Goal: Information Seeking & Learning: Learn about a topic

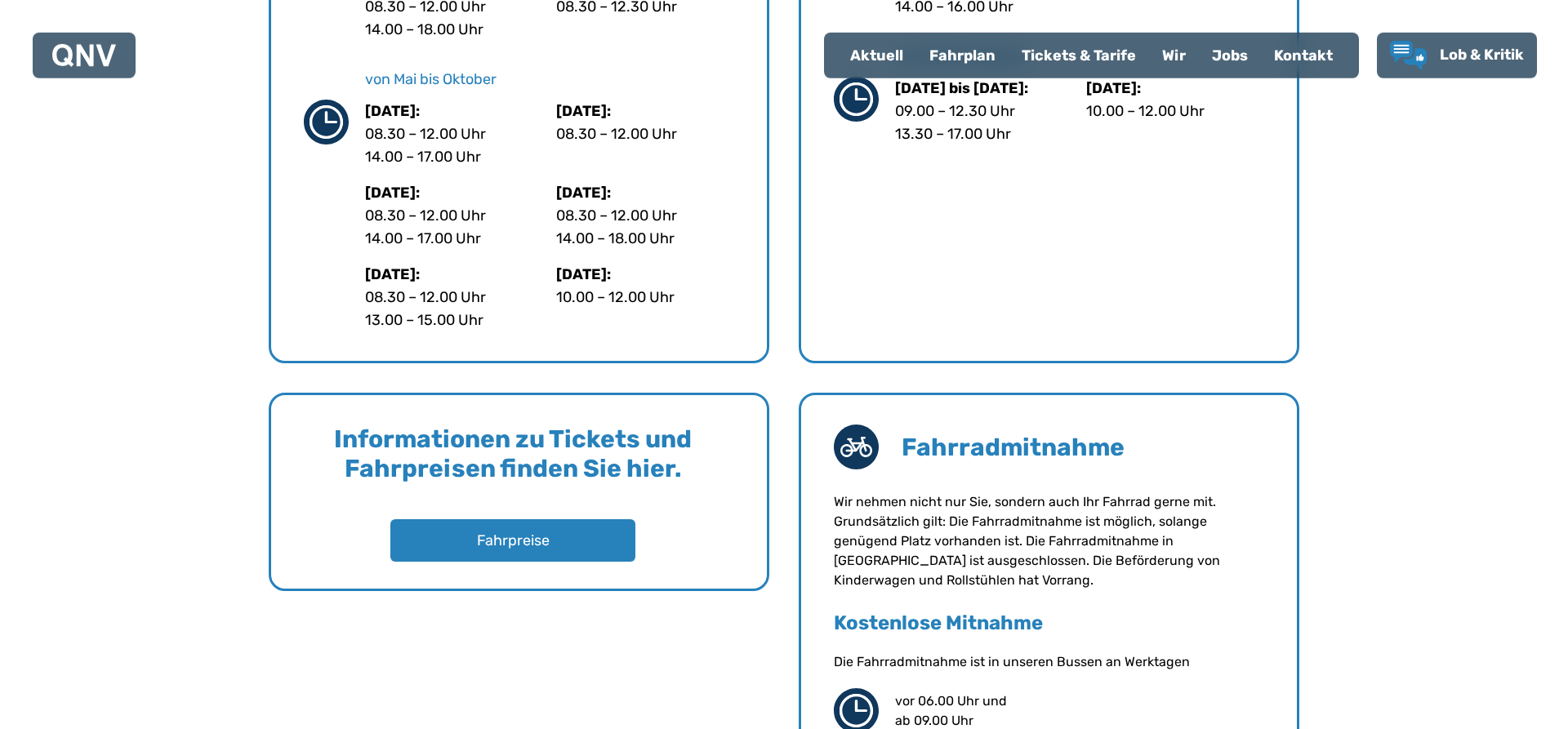
scroll to position [1110, 0]
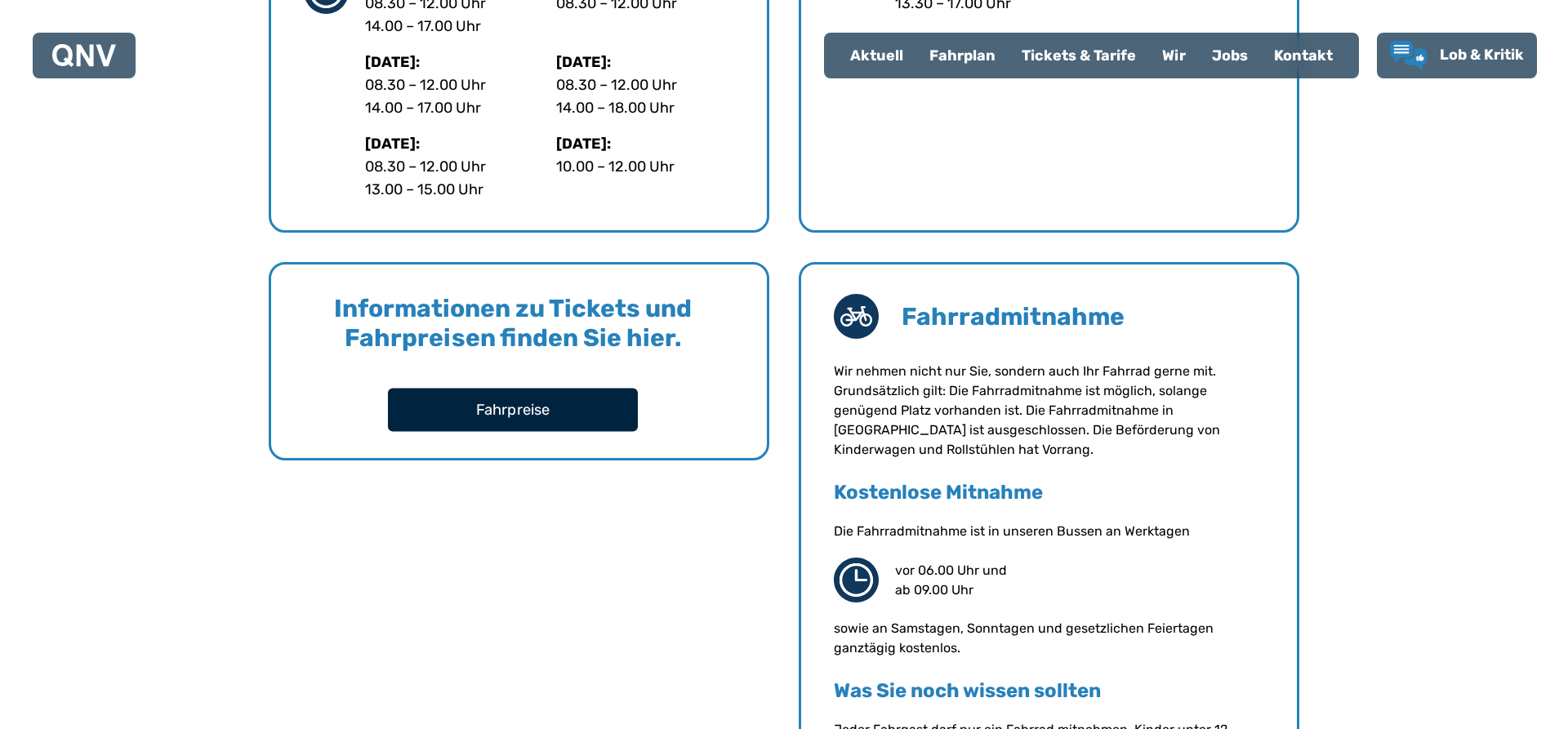
click at [559, 418] on button "Fahrpreise" at bounding box center [512, 409] width 250 height 43
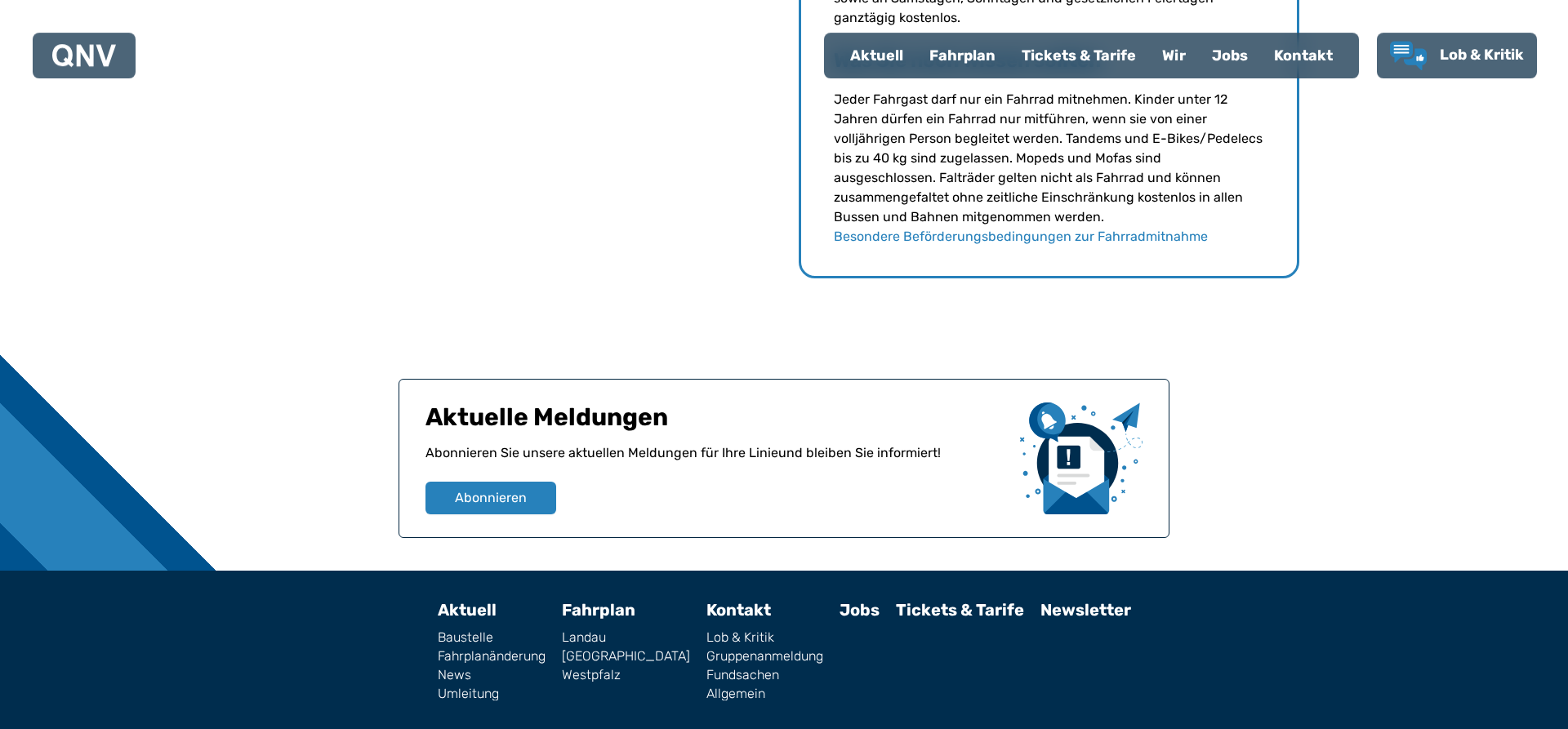
scroll to position [1787, 0]
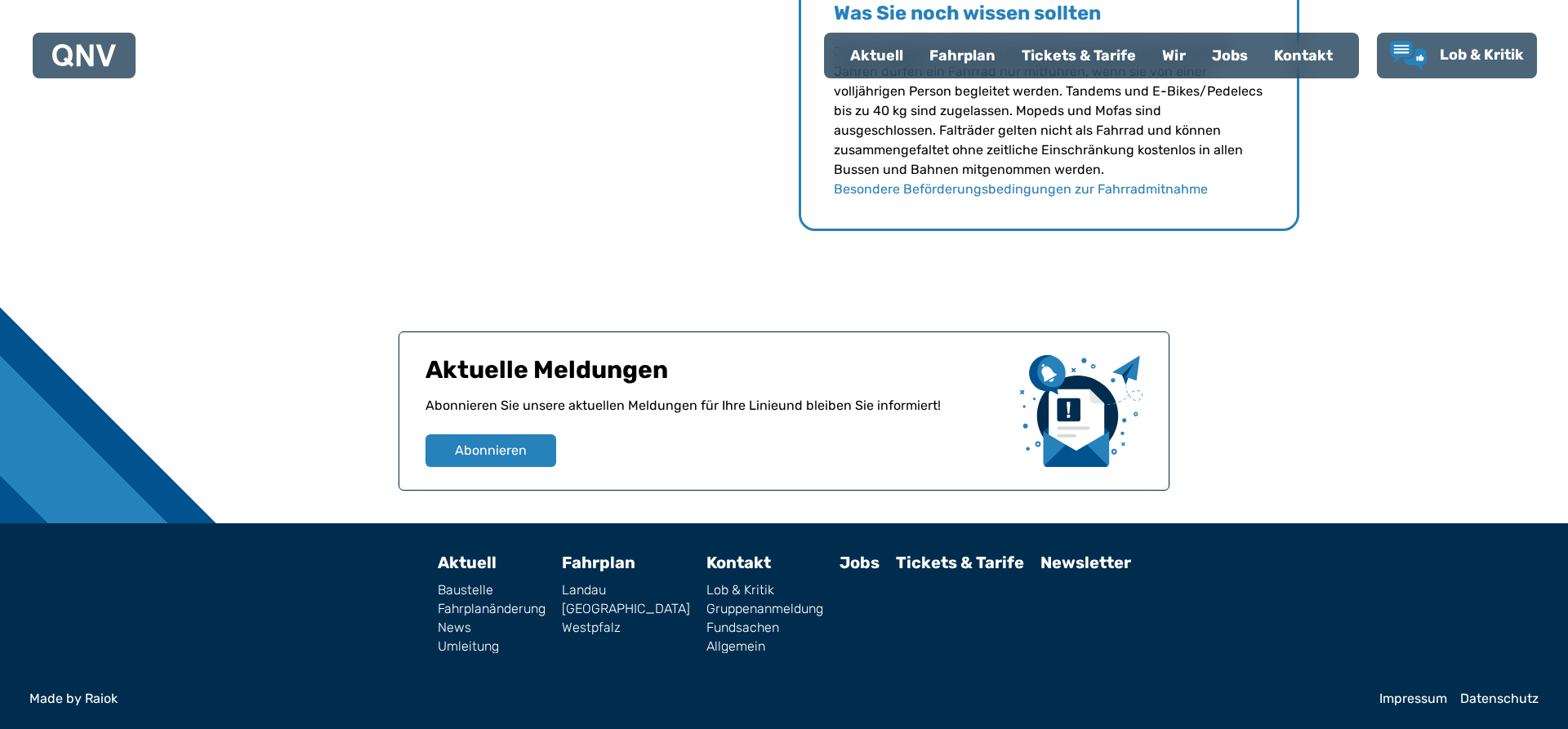
click at [611, 590] on link "Landau" at bounding box center [626, 590] width 128 height 13
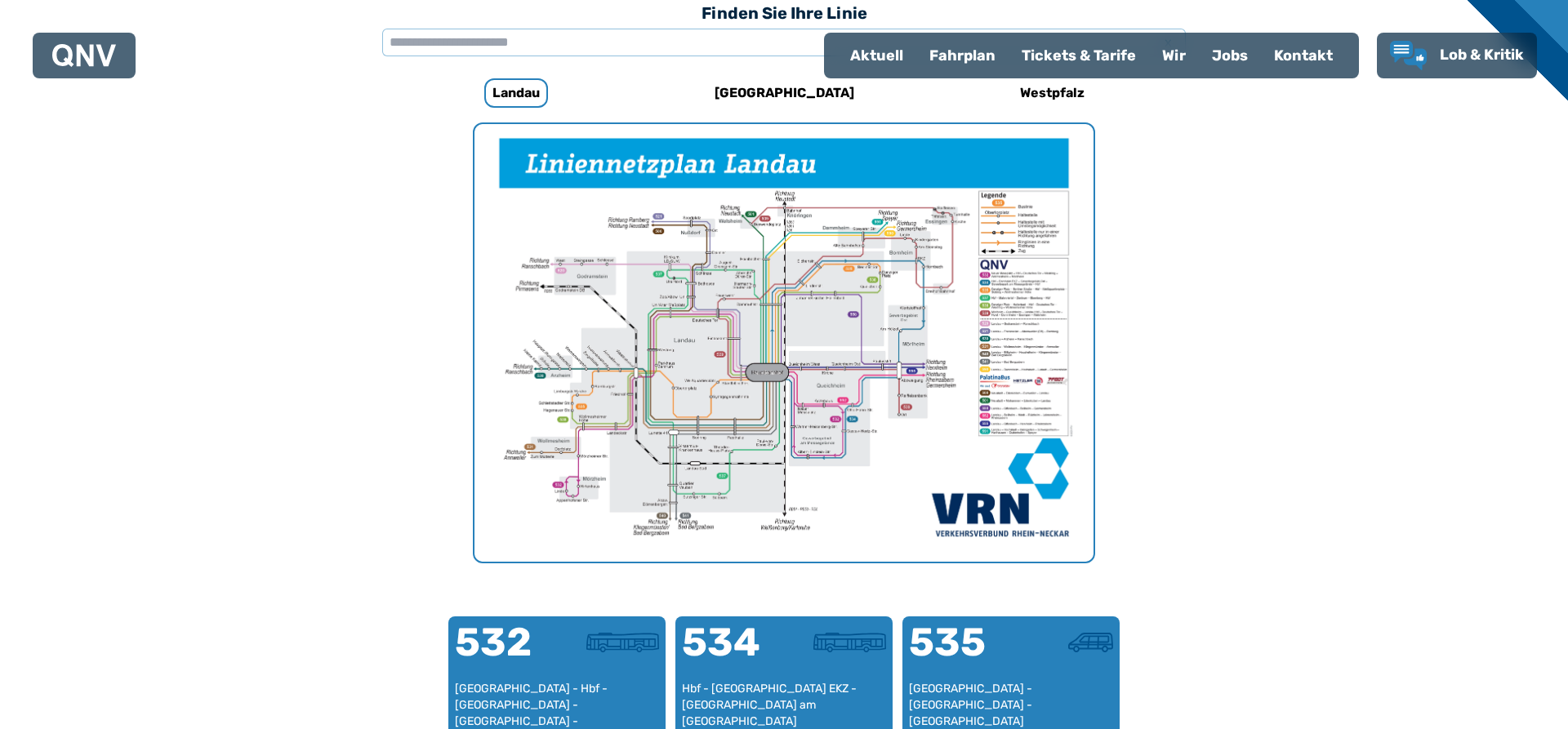
scroll to position [364, 0]
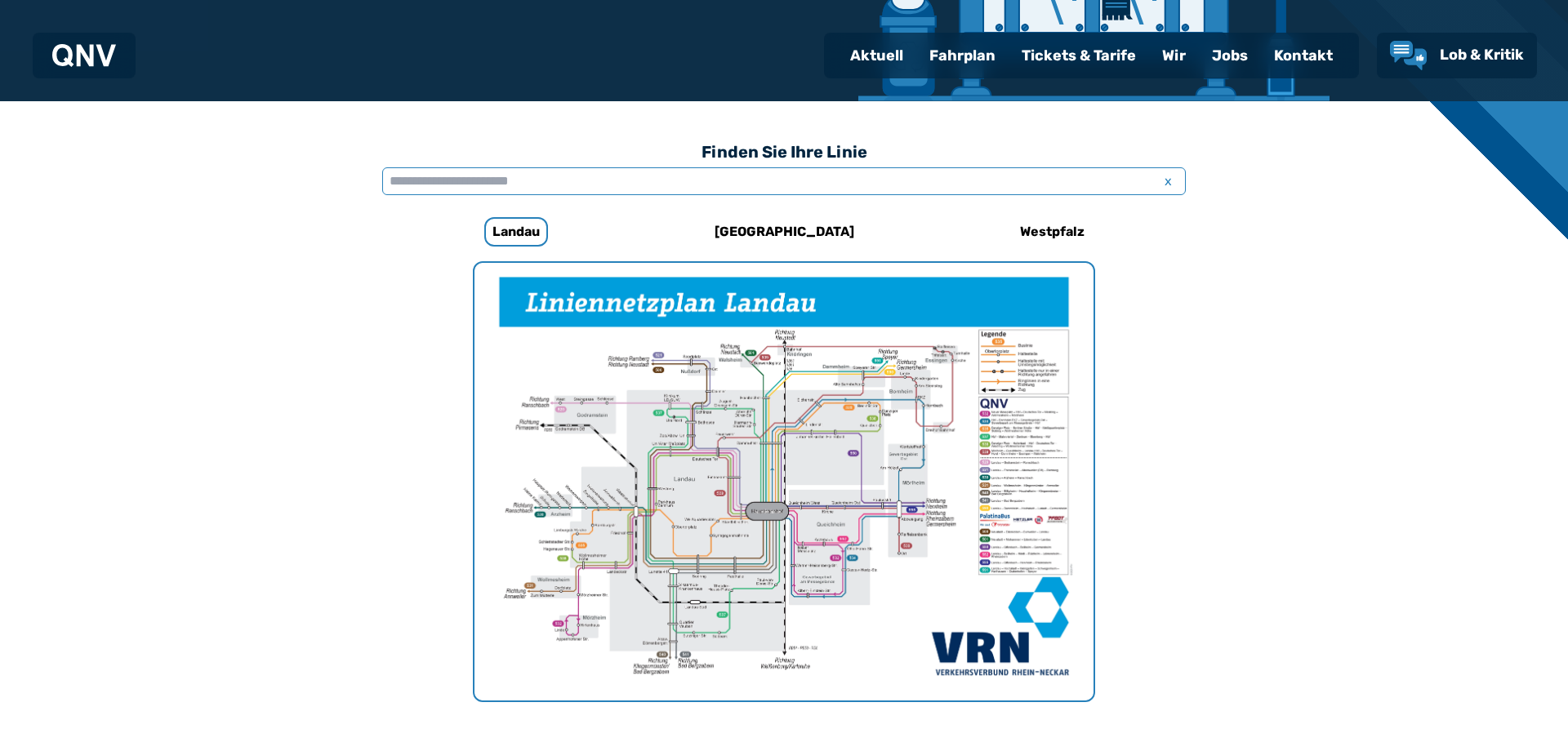
click at [590, 176] on input "text" at bounding box center [784, 182] width 804 height 28
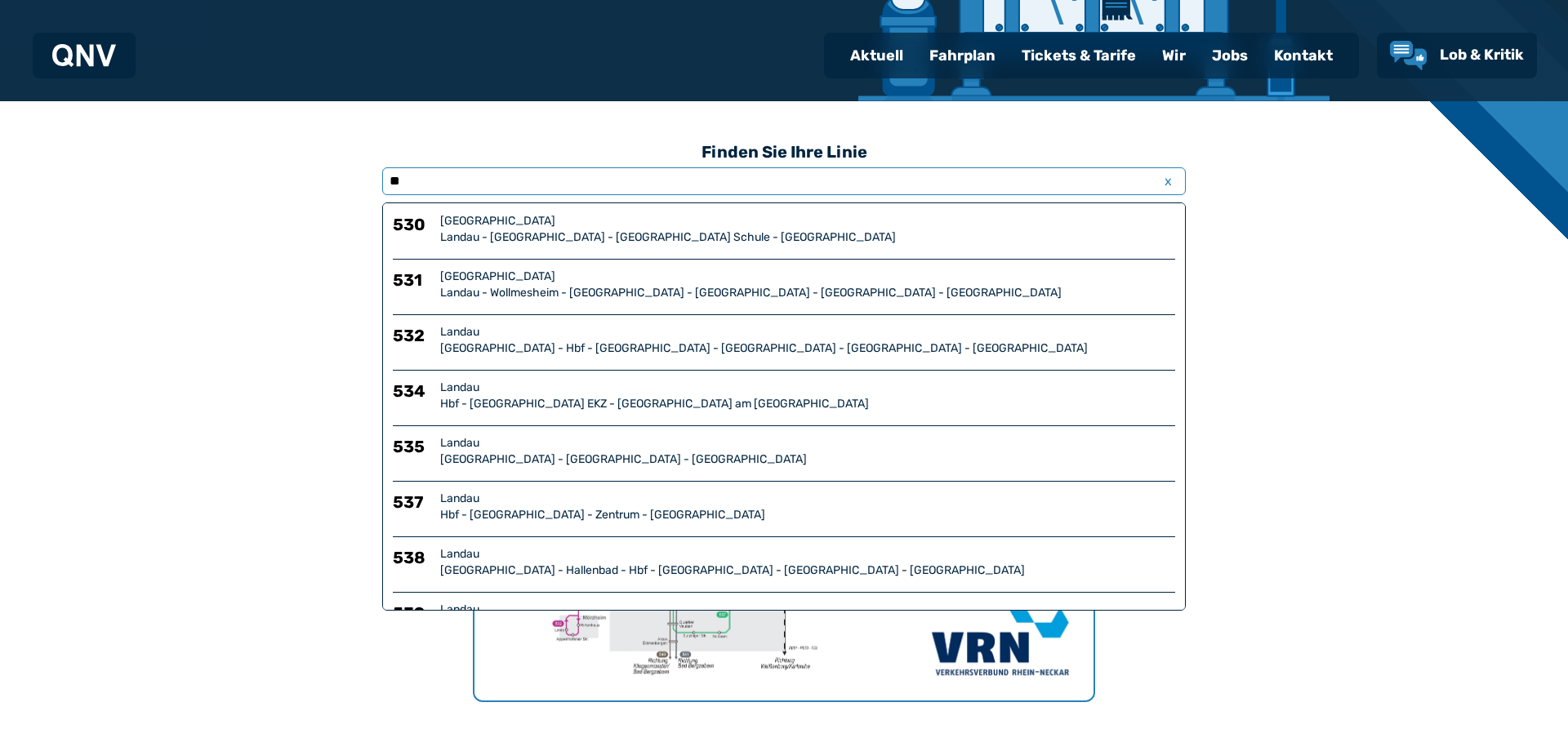
type input "*"
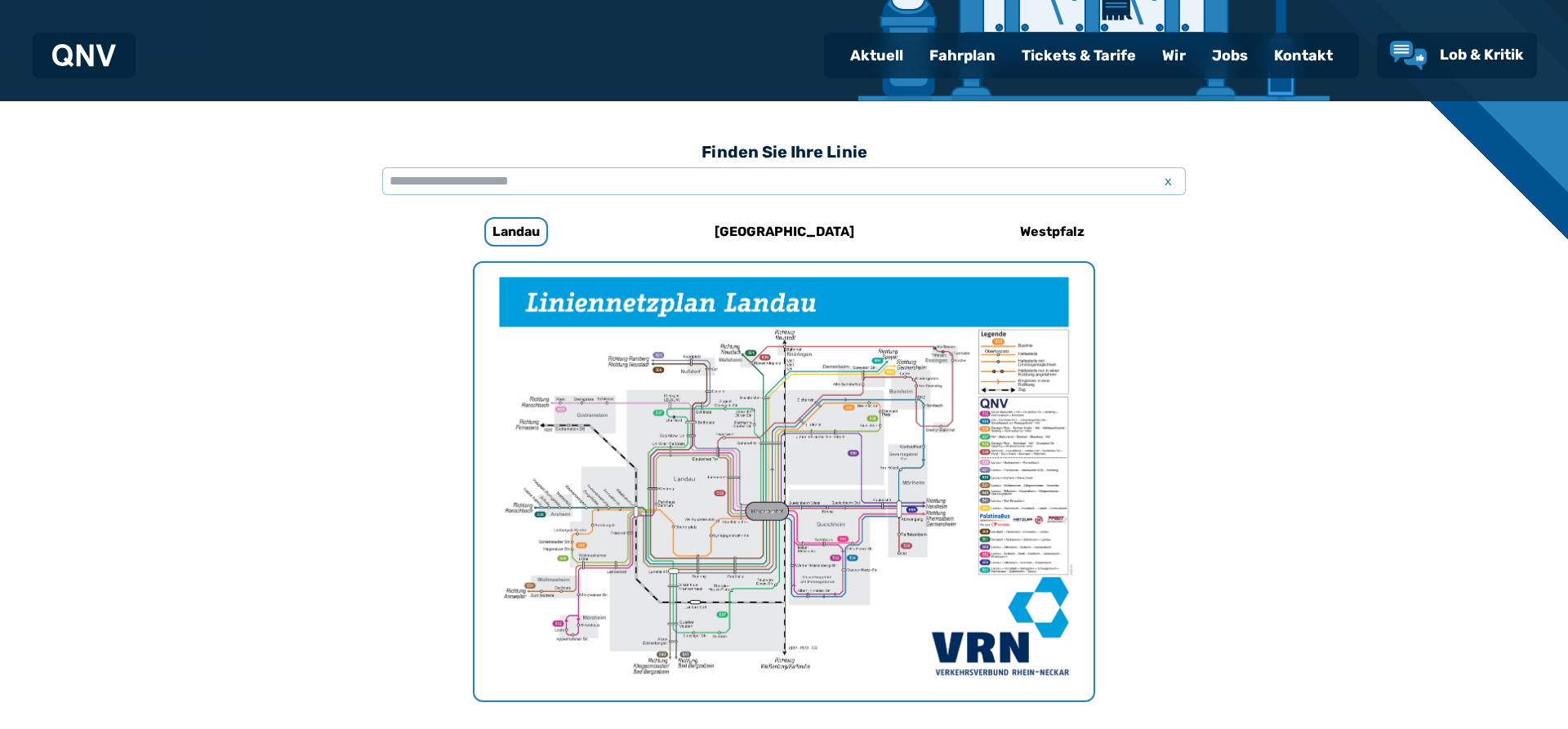
click at [962, 49] on div "Fahrplan" at bounding box center [962, 55] width 93 height 42
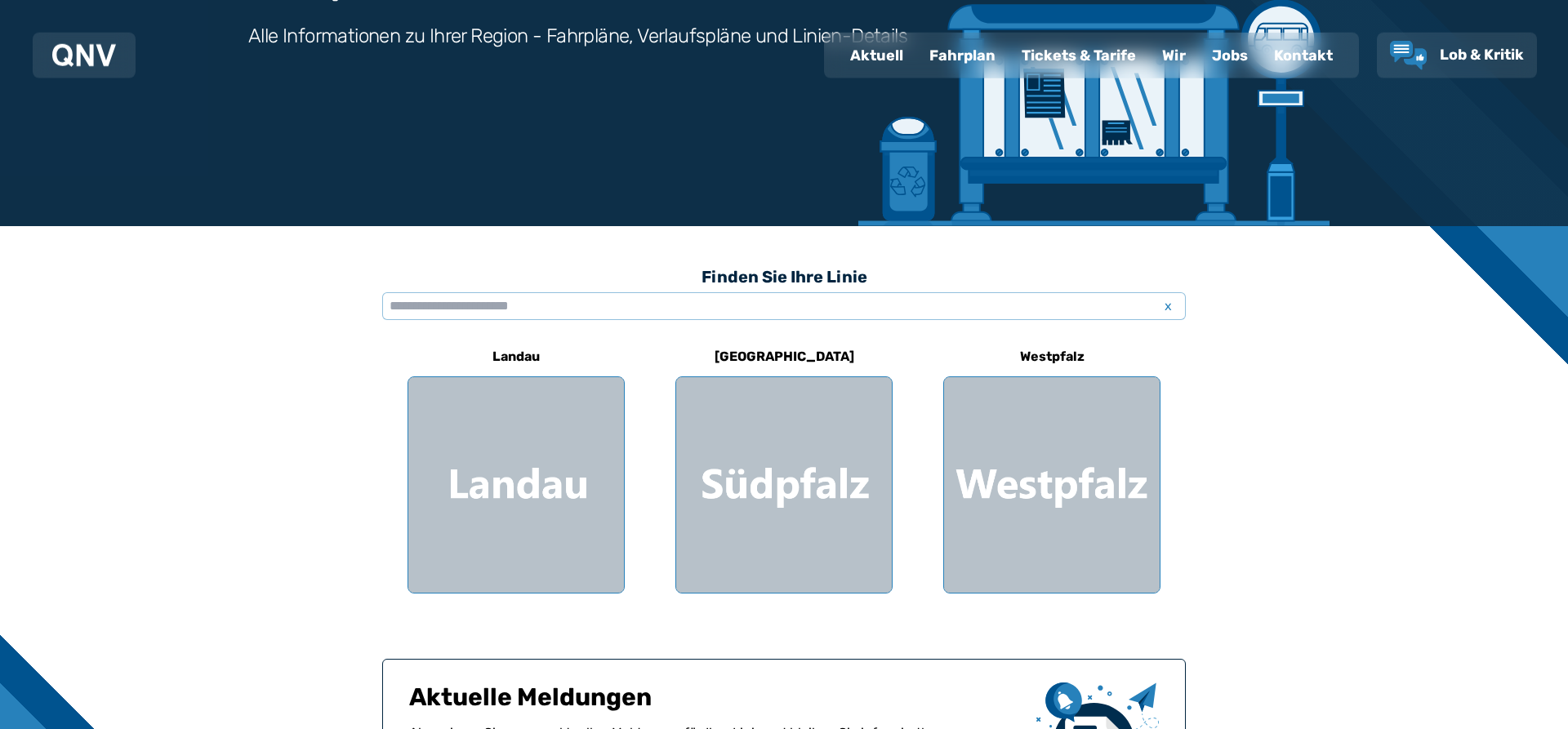
scroll to position [278, 0]
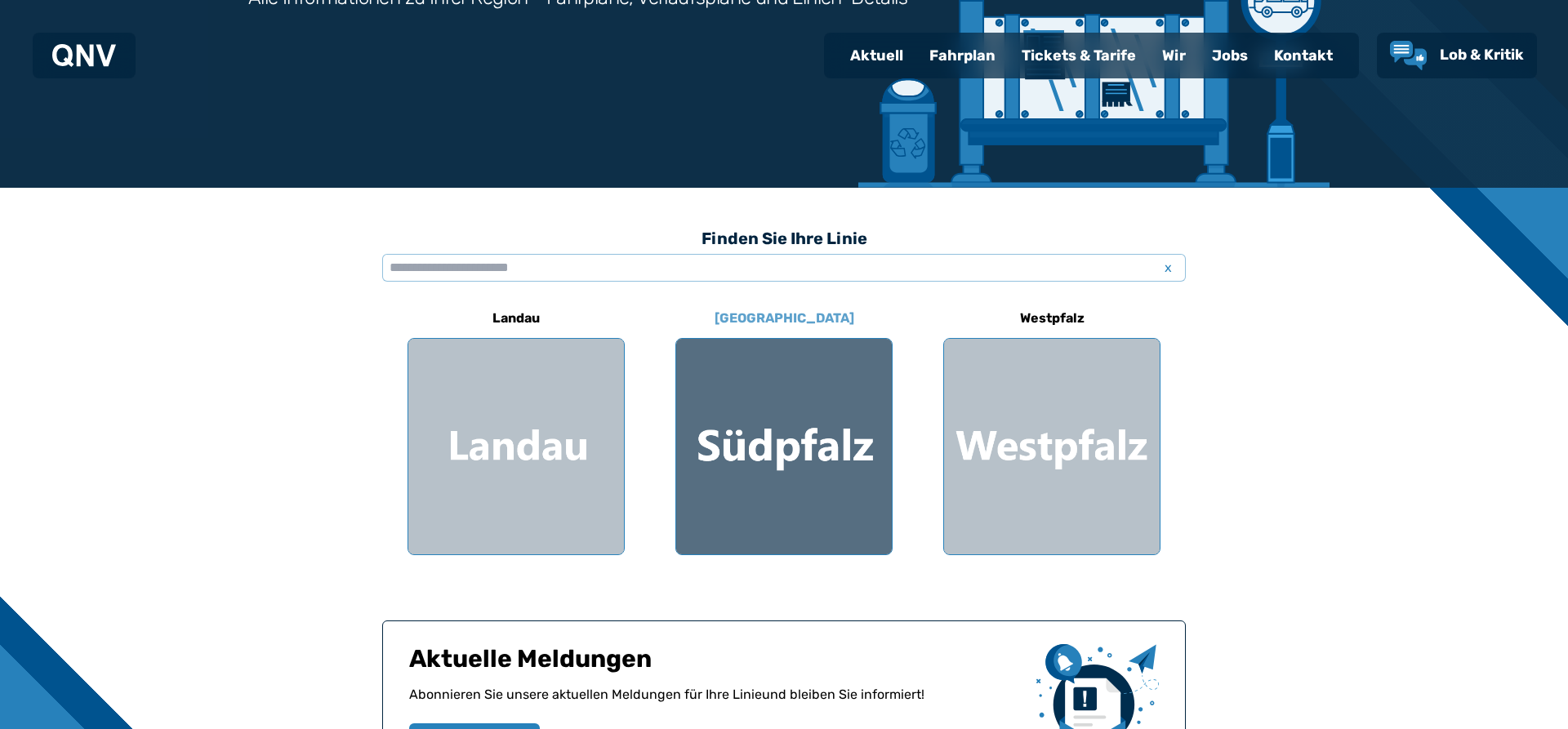
click at [806, 443] on div at bounding box center [784, 446] width 215 height 215
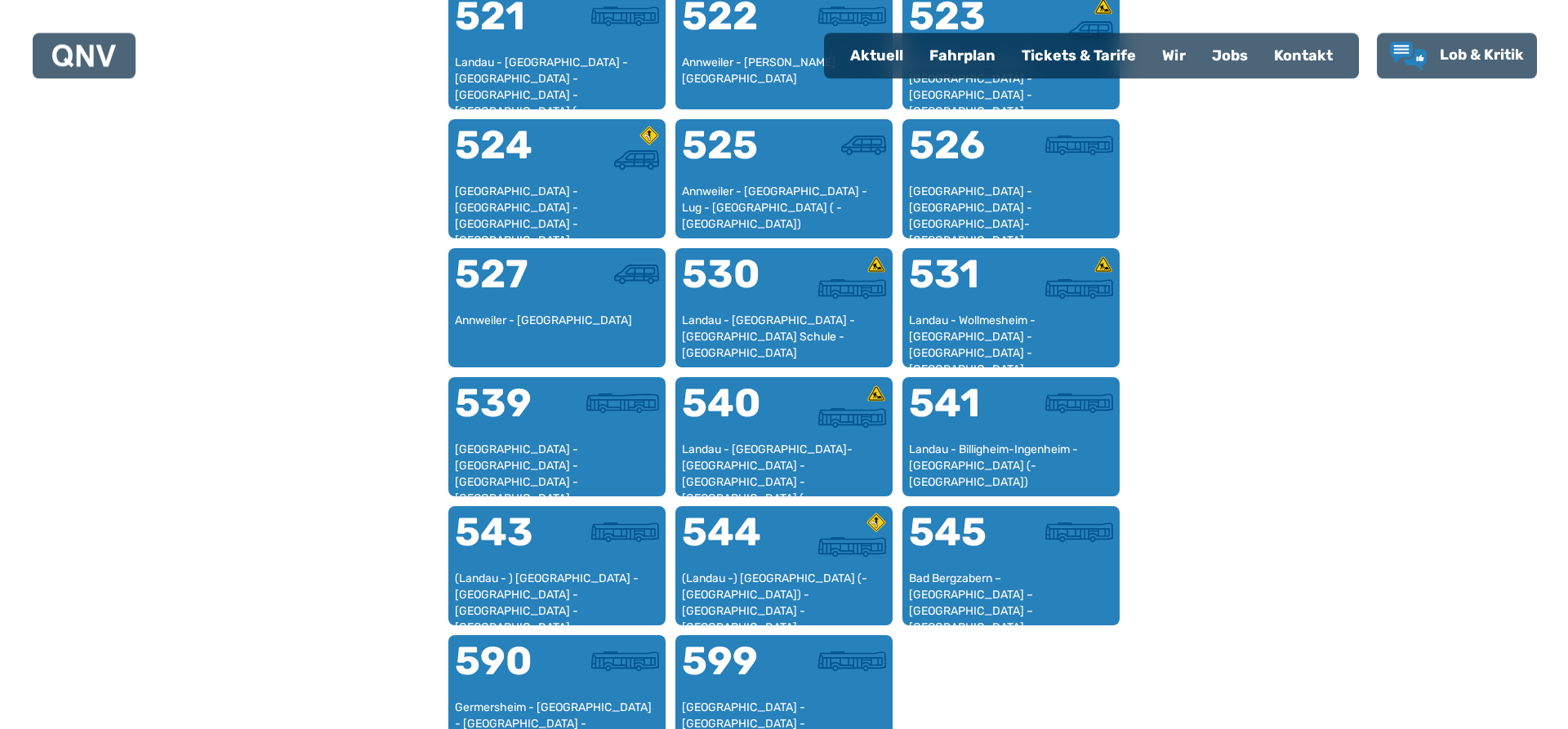
scroll to position [1335, 0]
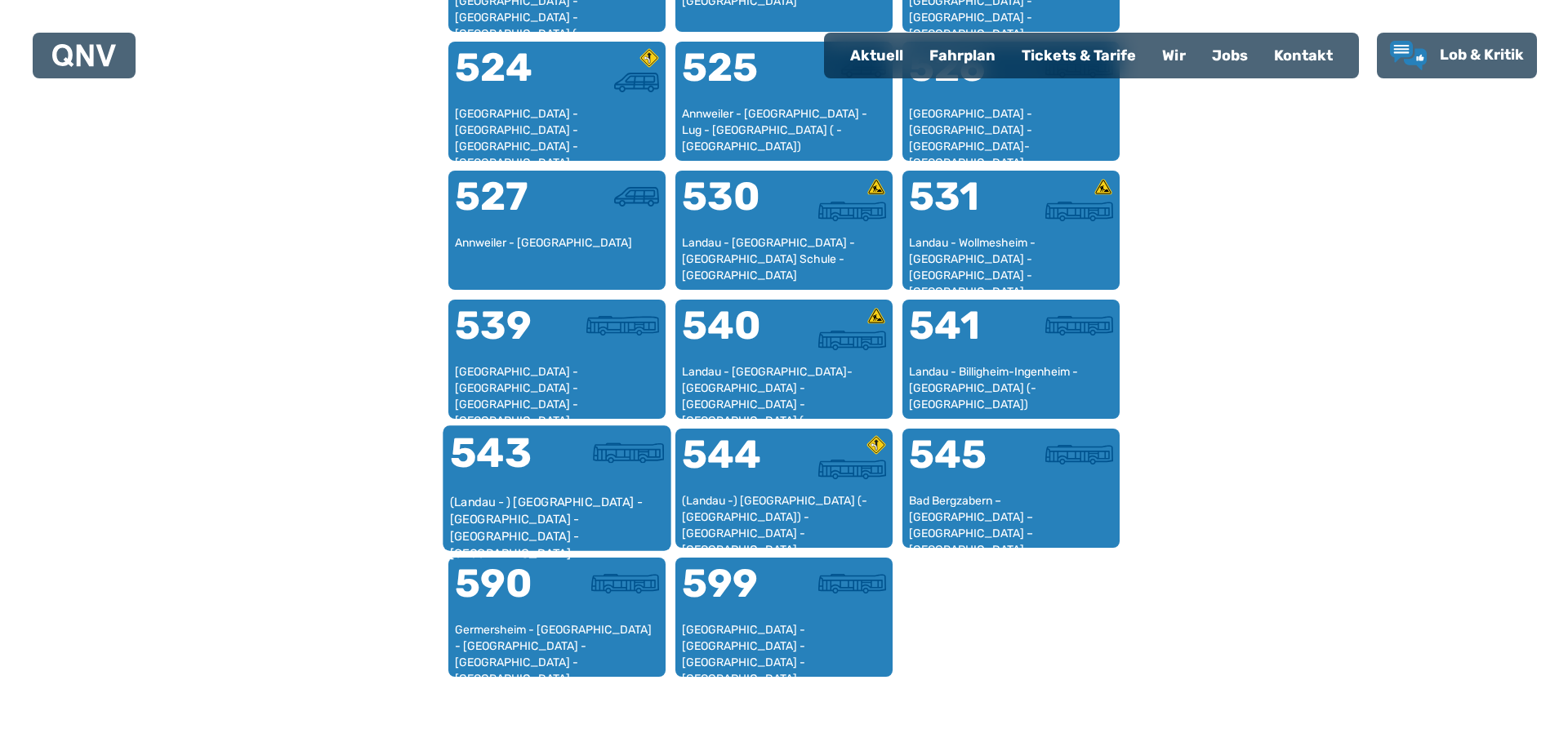
click at [526, 462] on div "543" at bounding box center [504, 463] width 107 height 61
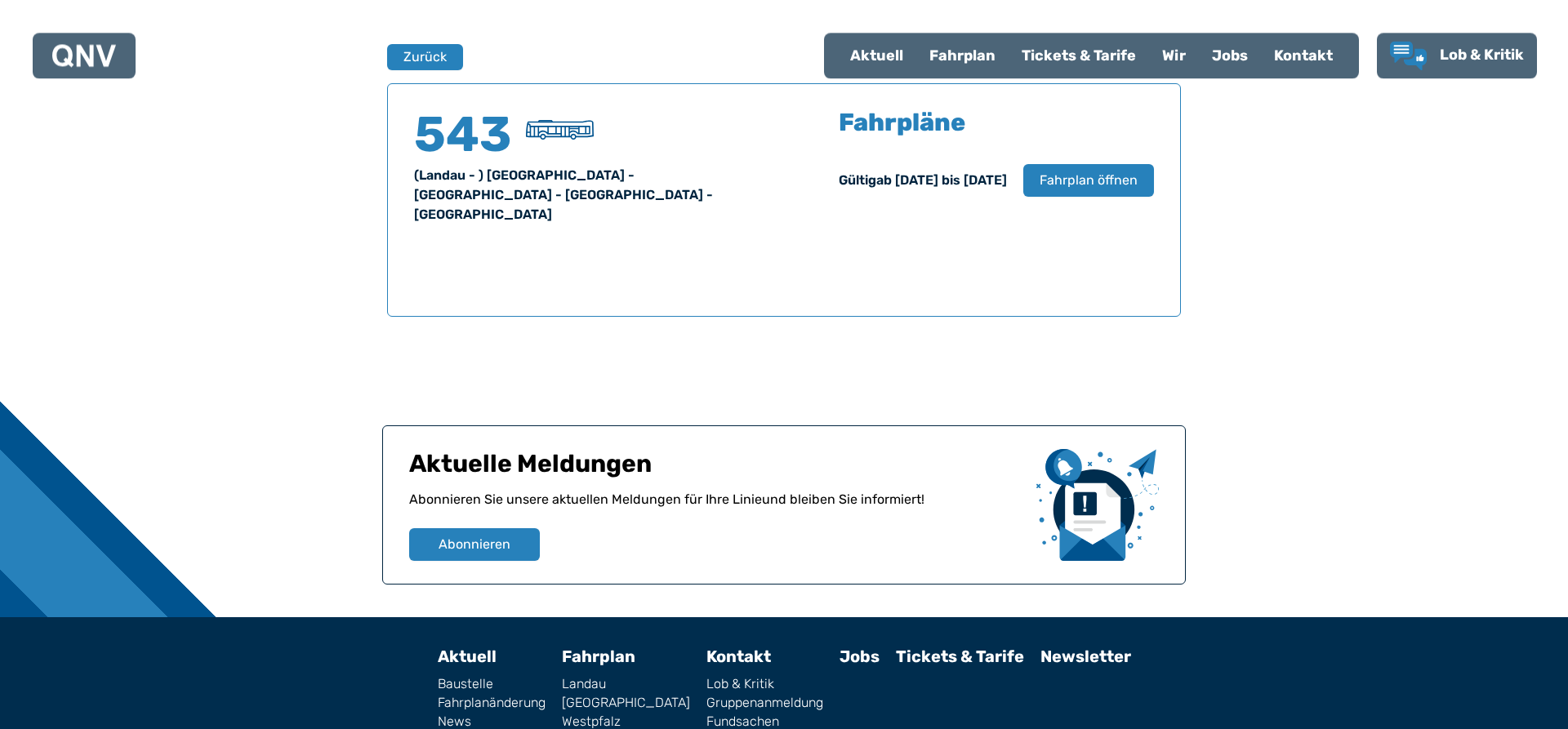
scroll to position [1076, 0]
click at [1071, 175] on span "Fahrplan öffnen" at bounding box center [1089, 179] width 100 height 20
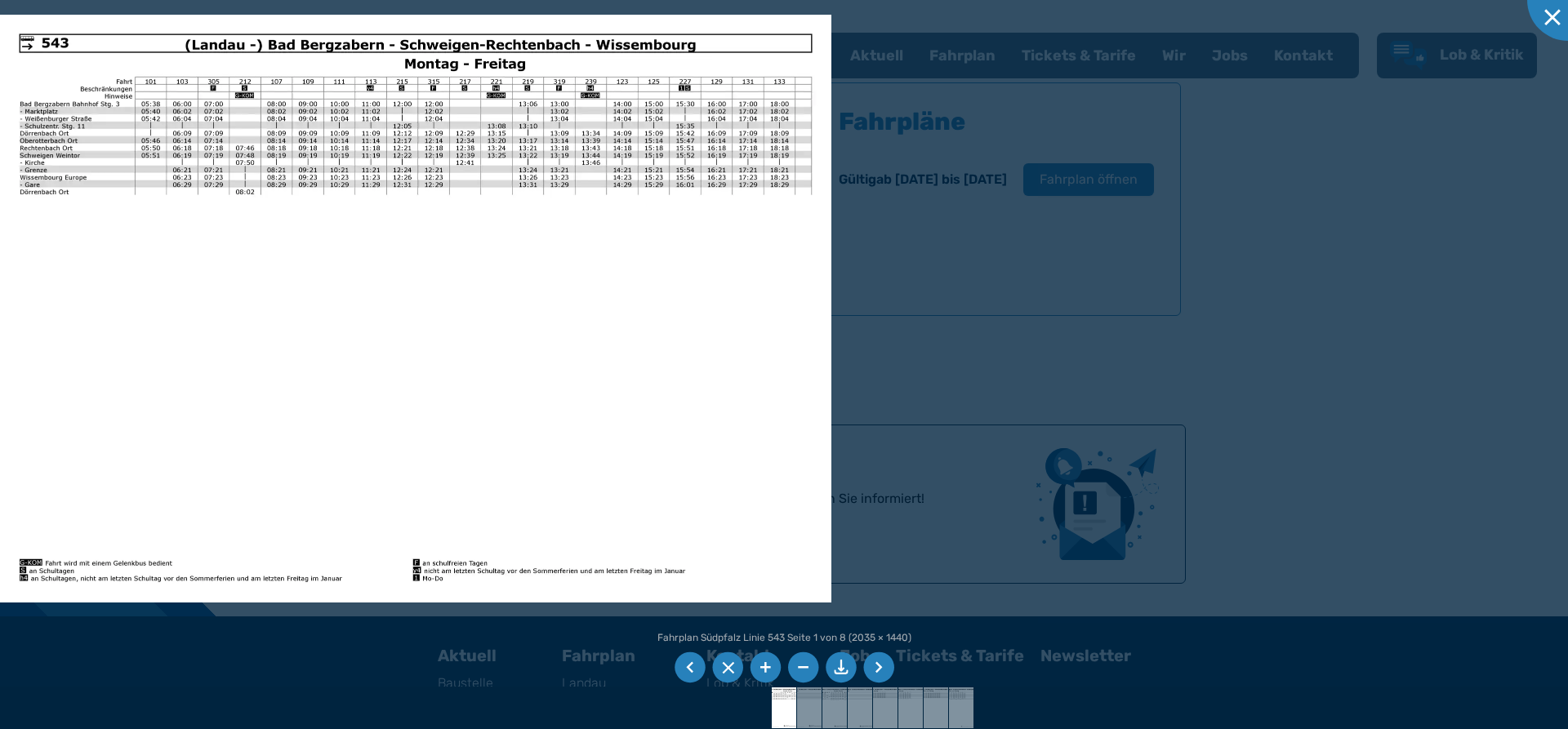
click at [1301, 181] on div at bounding box center [784, 364] width 1568 height 729
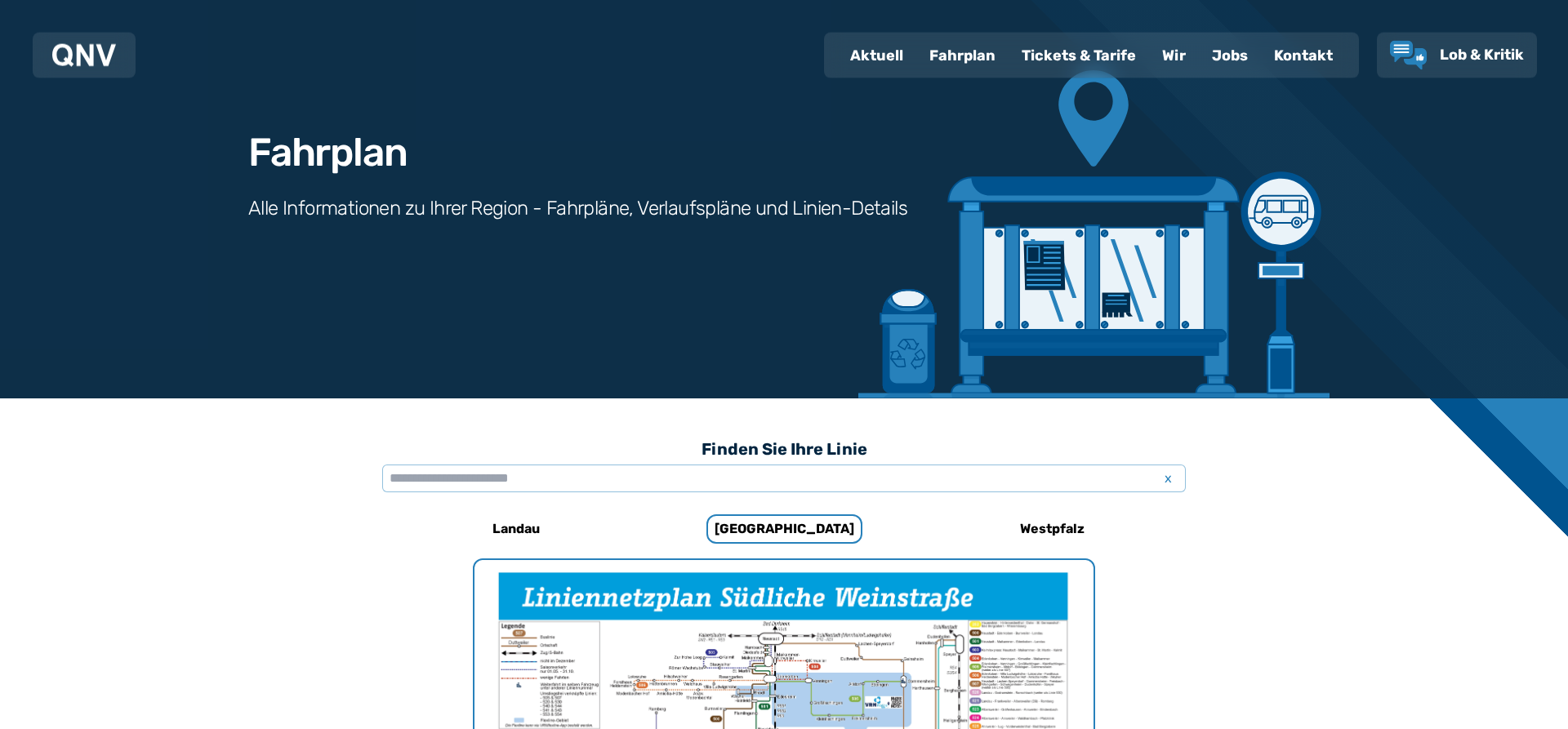
scroll to position [0, 0]
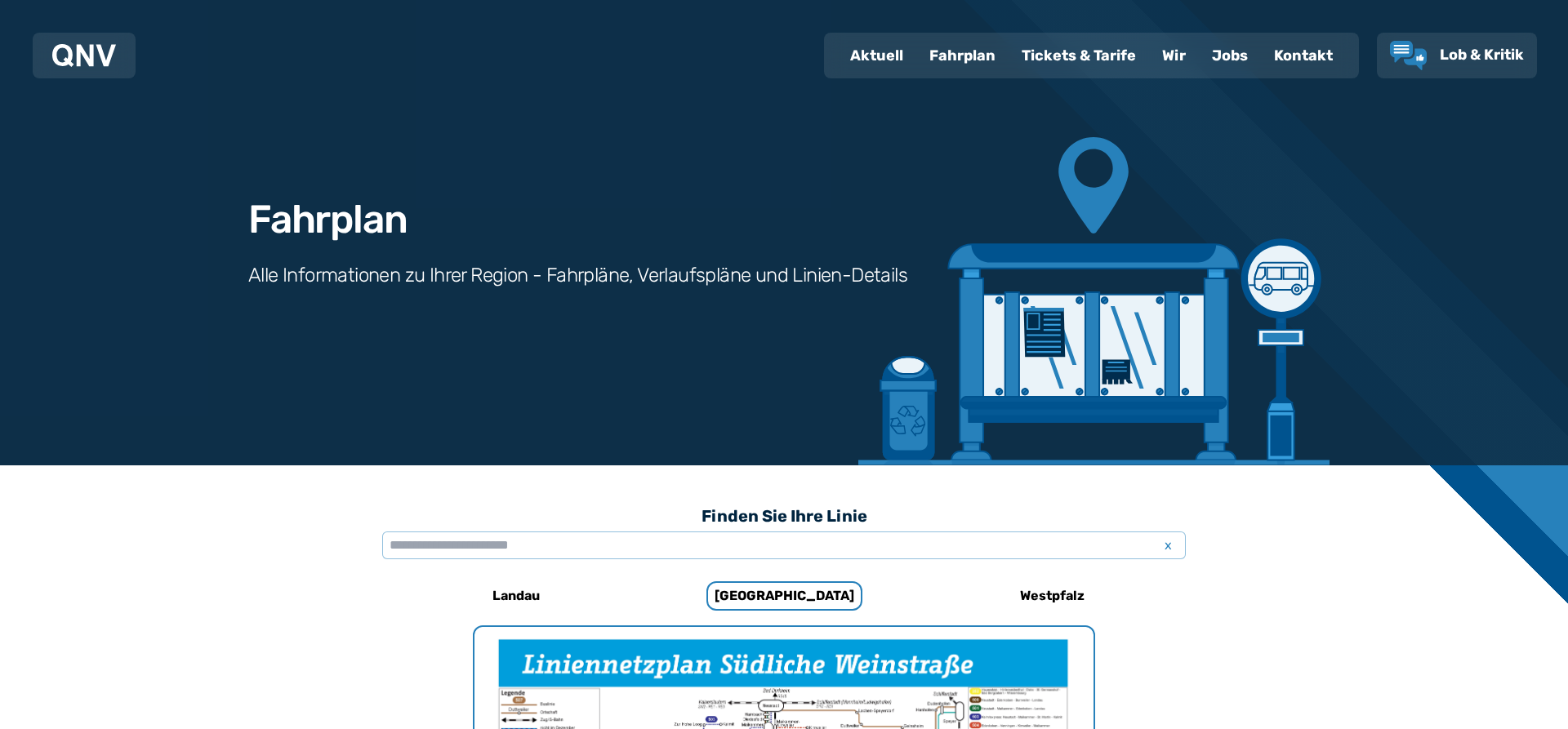
click at [965, 49] on div "Fahrplan" at bounding box center [962, 55] width 93 height 42
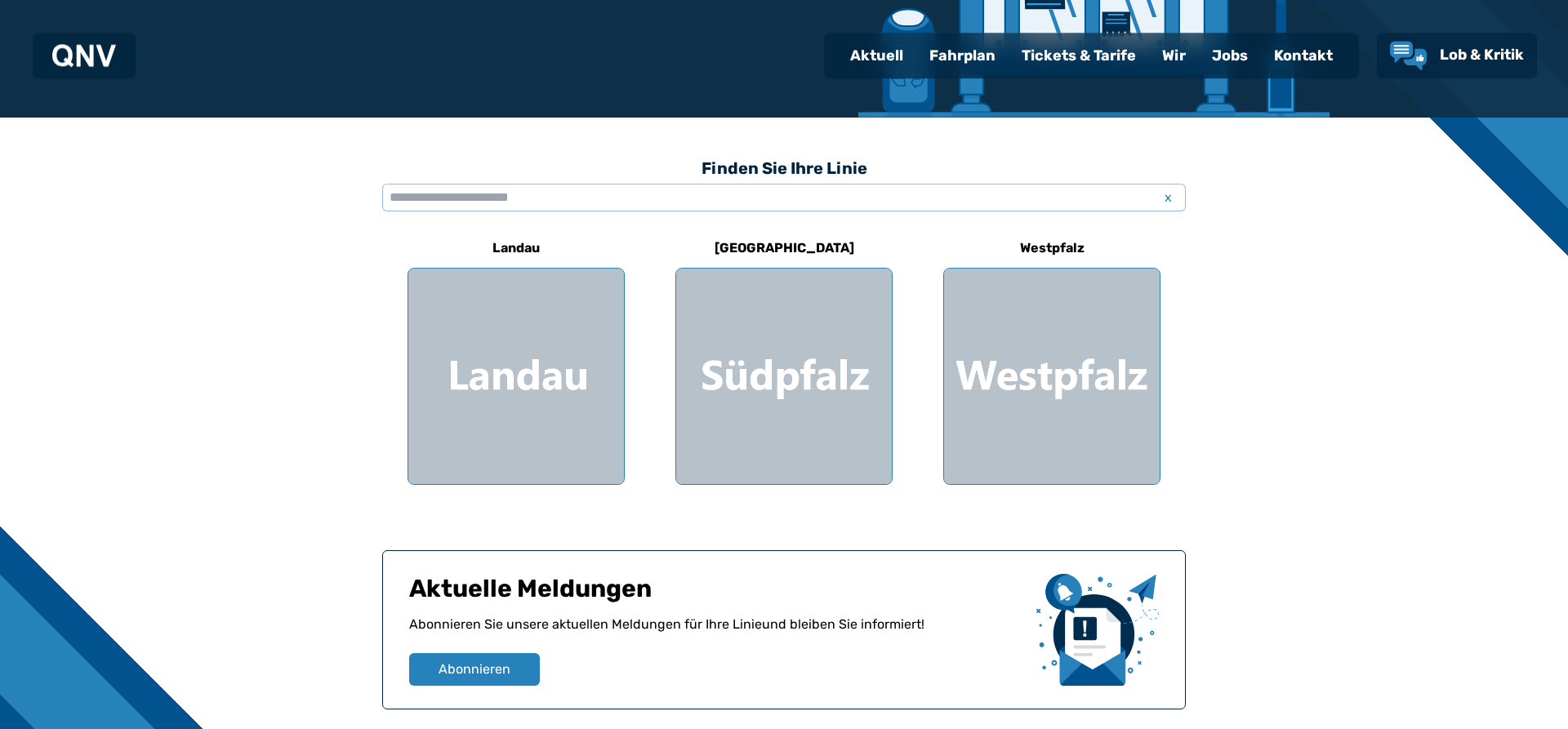
scroll to position [416, 0]
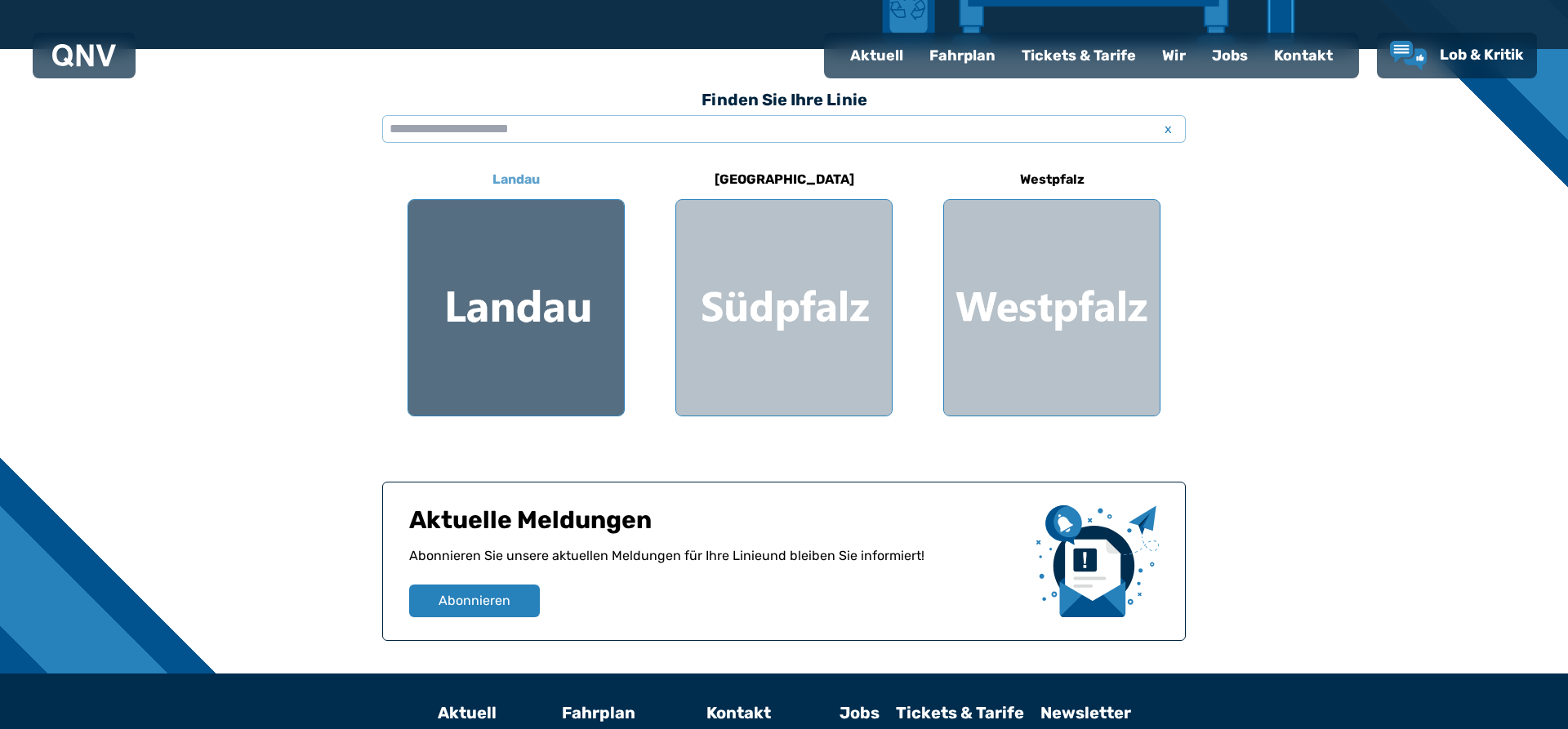
click at [522, 311] on div at bounding box center [516, 307] width 215 height 215
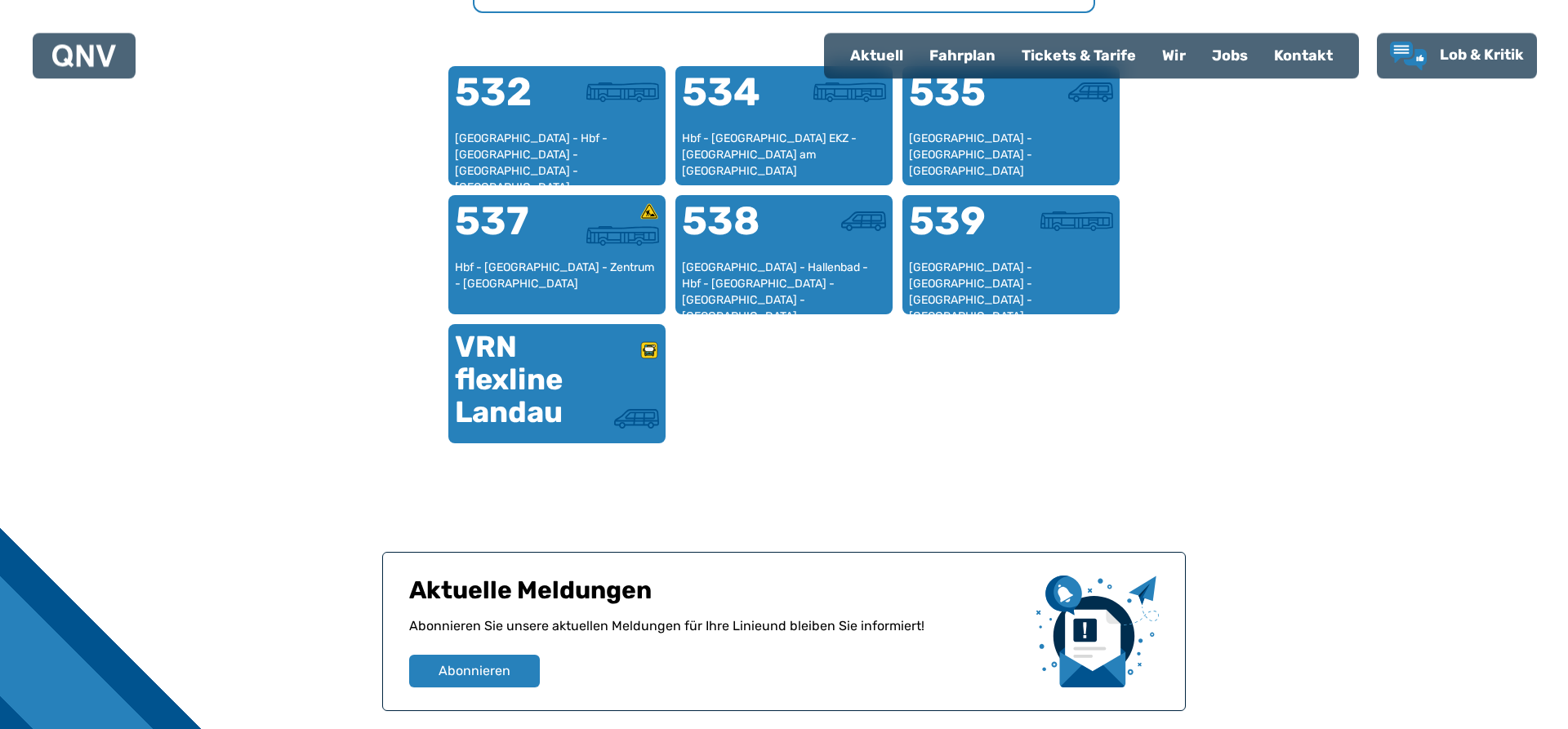
scroll to position [1058, 0]
